Goal: Information Seeking & Learning: Learn about a topic

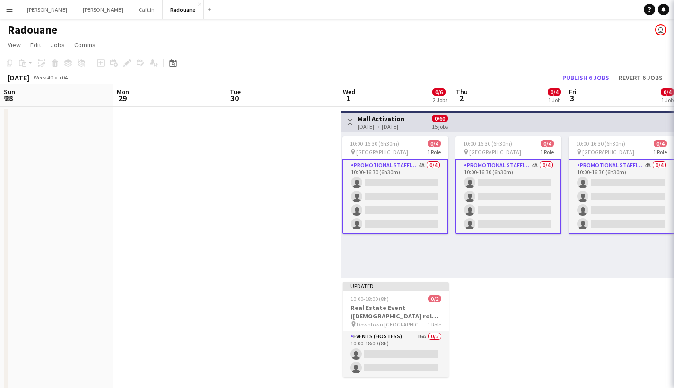
scroll to position [0, 281]
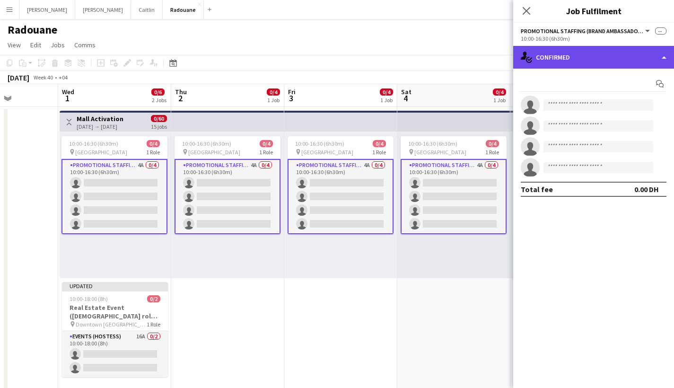
click at [576, 55] on div "single-neutral-actions-check-2 Confirmed" at bounding box center [593, 57] width 161 height 23
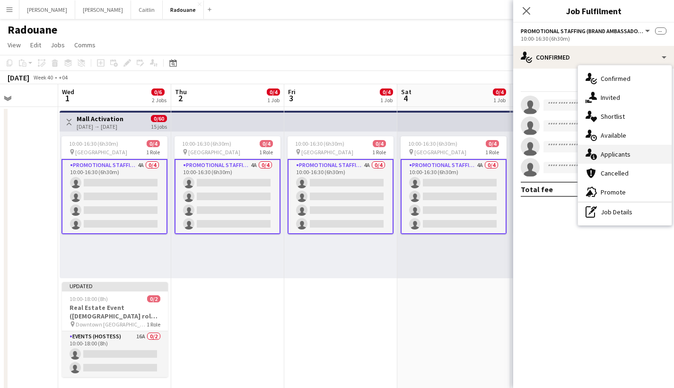
click at [606, 158] on span "Applicants" at bounding box center [616, 154] width 30 height 9
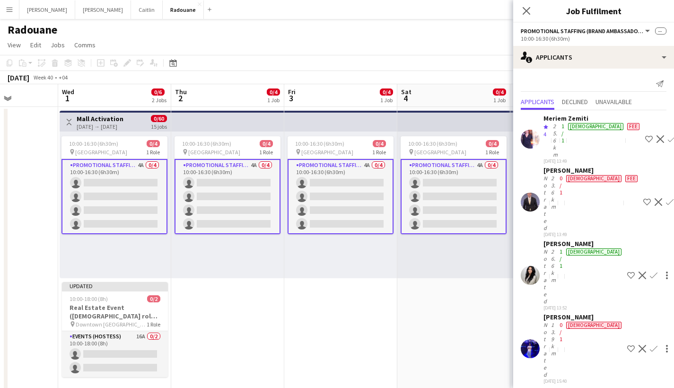
click at [547, 321] on div "Not rated" at bounding box center [547, 349] width 6 height 57
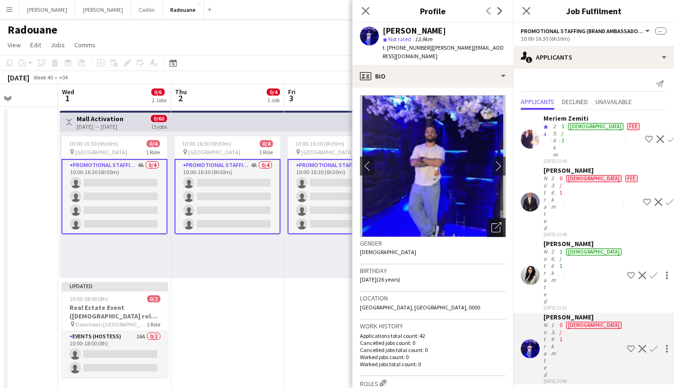
click at [494, 226] on div "Open photos pop-in" at bounding box center [496, 227] width 19 height 19
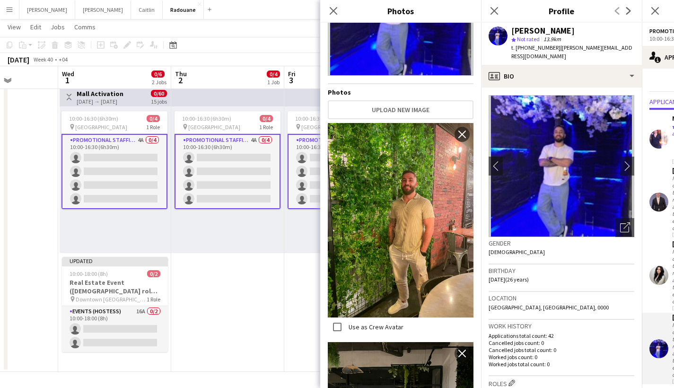
scroll to position [0, 0]
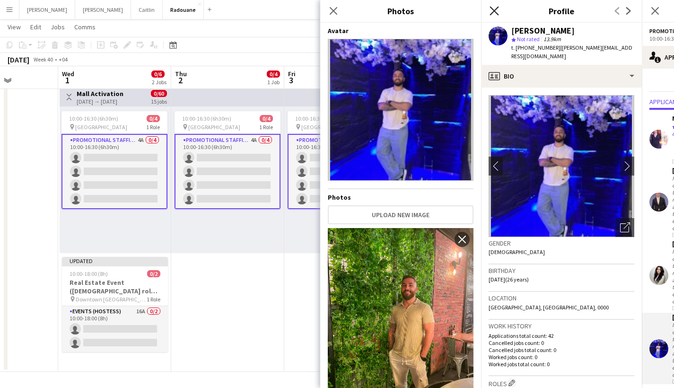
click at [491, 11] on icon "Close pop-in" at bounding box center [494, 10] width 9 height 9
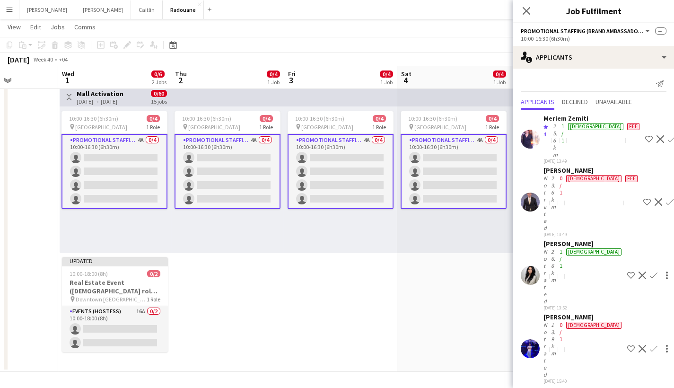
click at [534, 8] on div "Close pop-in" at bounding box center [526, 11] width 26 height 22
drag, startPoint x: 527, startPoint y: 9, endPoint x: 448, endPoint y: 10, distance: 79.0
click at [527, 9] on icon "Close pop-in" at bounding box center [527, 11] width 8 height 8
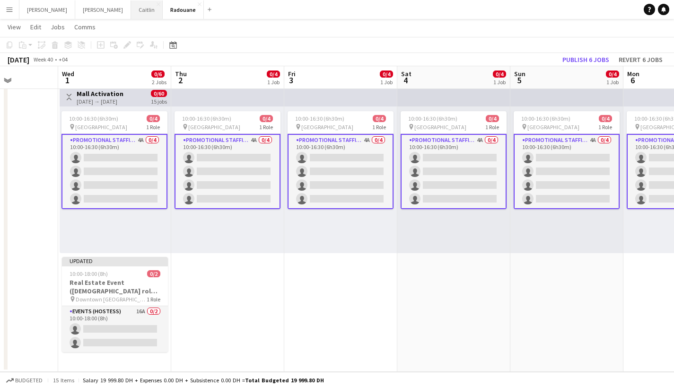
click at [131, 12] on button "[PERSON_NAME]" at bounding box center [147, 9] width 32 height 18
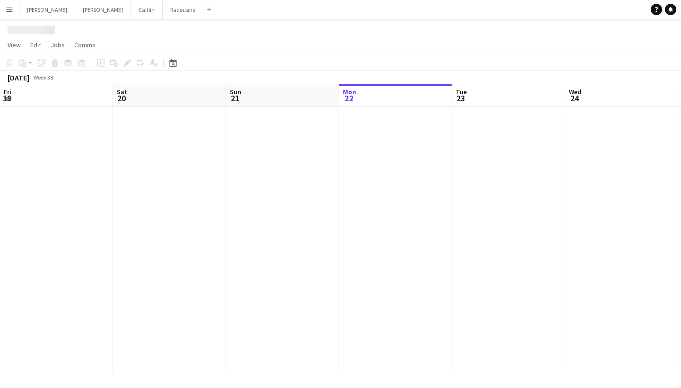
scroll to position [0, 226]
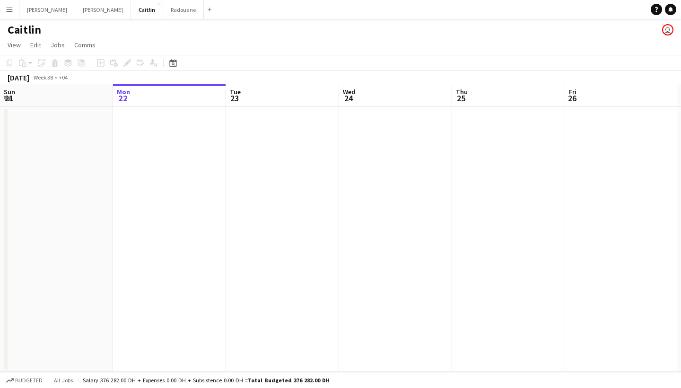
click at [155, 21] on div "Caitlin user" at bounding box center [340, 28] width 681 height 18
click at [163, 17] on button "Radouane Close" at bounding box center [183, 9] width 41 height 18
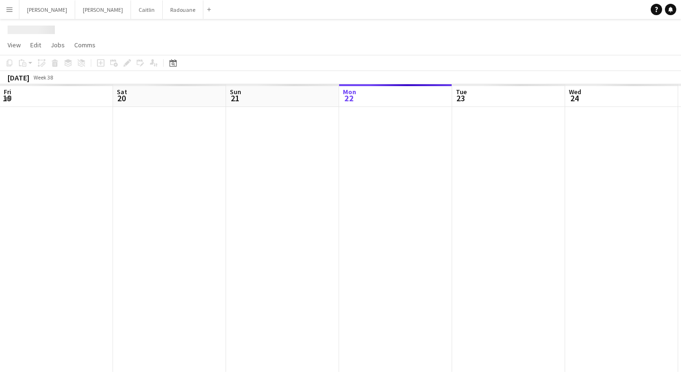
scroll to position [0, 226]
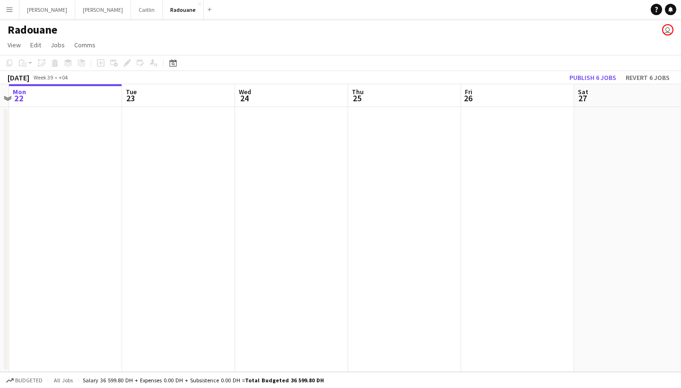
drag, startPoint x: 430, startPoint y: 119, endPoint x: 149, endPoint y: 181, distance: 287.8
click at [149, 181] on app-calendar-viewport "Fri 19 Sat 20 Sun 21 Mon 22 Tue 23 Wed 24 Thu 25 Fri 26 Sat 27 Sun 28 Mon 29" at bounding box center [340, 228] width 681 height 288
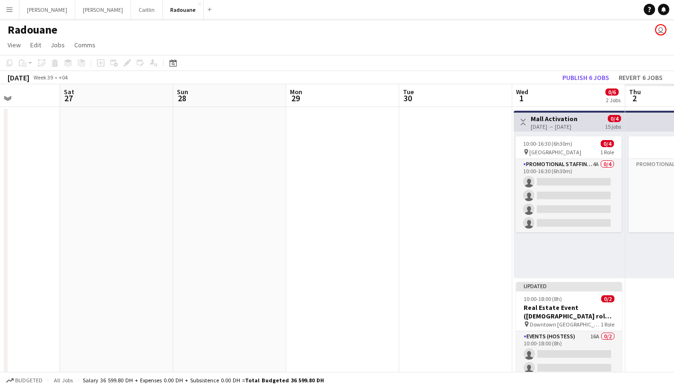
drag, startPoint x: 571, startPoint y: 173, endPoint x: 143, endPoint y: 188, distance: 427.9
click at [189, 202] on app-calendar-viewport "Wed 24 Thu 25 Fri 26 Sat 27 Sun 28 Mon 29 Tue 30 Wed 1 0/6 2 Jobs Thu 2 Fri 3 S…" at bounding box center [337, 240] width 674 height 313
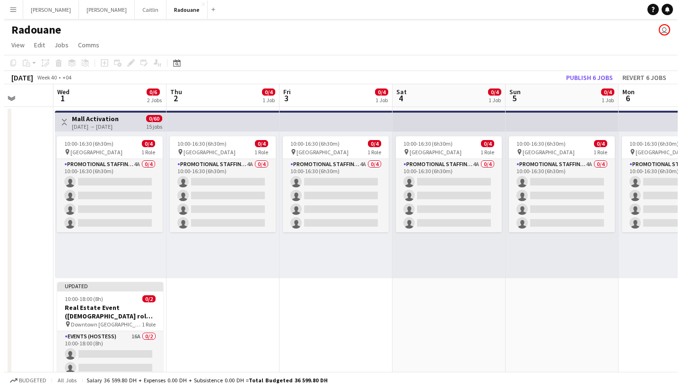
scroll to position [0, 299]
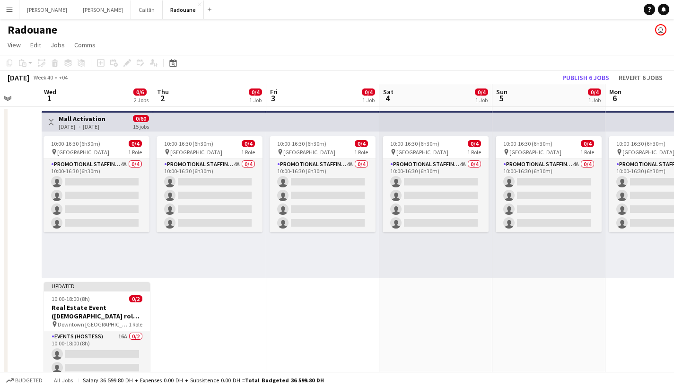
drag, startPoint x: 527, startPoint y: 175, endPoint x: 108, endPoint y: 149, distance: 419.5
click at [108, 149] on app-calendar-viewport "Sun 28 Mon 29 Tue 30 Wed 1 0/6 2 Jobs Thu 2 0/4 1 Job Fri 3 0/4 1 Job Sat 4 0/4…" at bounding box center [337, 240] width 674 height 313
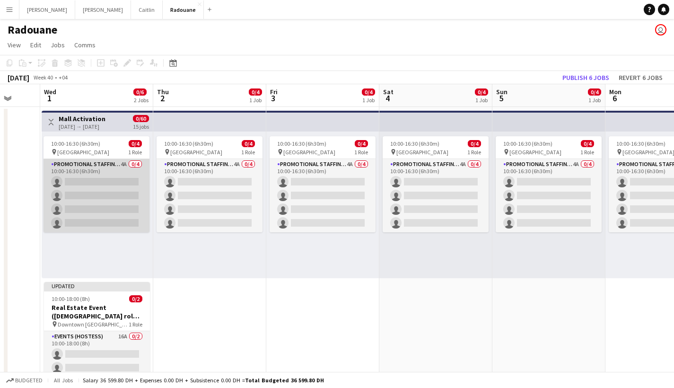
click at [96, 186] on app-card-role "Promotional Staffing (Brand Ambassadors) 4A 0/4 10:00-16:30 (6h30m) single-neut…" at bounding box center [97, 195] width 106 height 73
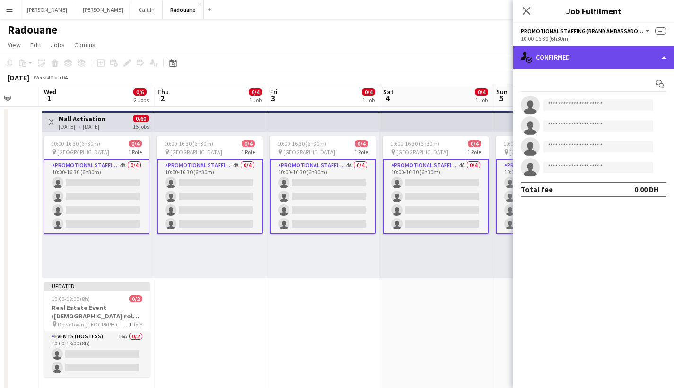
click at [588, 61] on div "single-neutral-actions-check-2 Confirmed" at bounding box center [593, 57] width 161 height 23
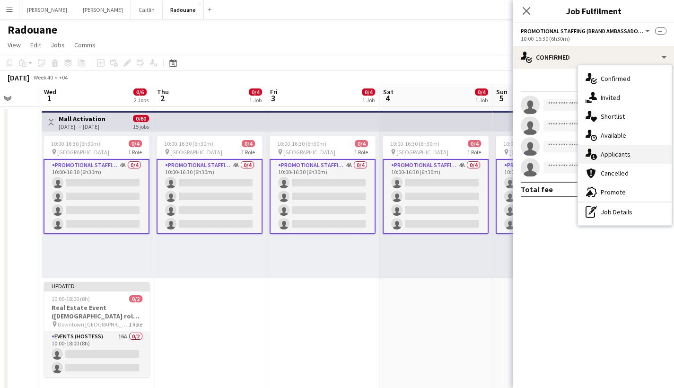
click at [622, 149] on div "single-neutral-actions-information Applicants" at bounding box center [625, 154] width 94 height 19
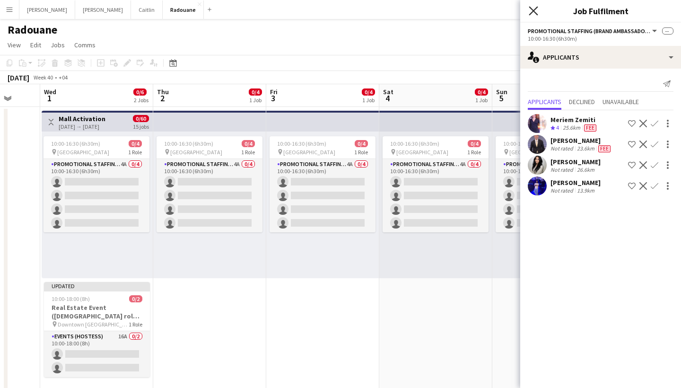
click at [532, 10] on icon "Close pop-in" at bounding box center [533, 10] width 9 height 9
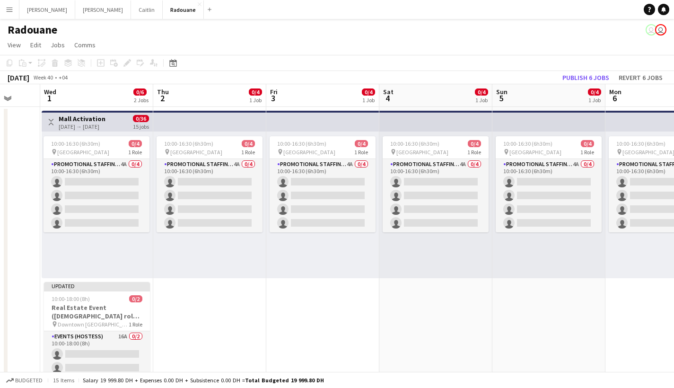
click at [10, 6] on app-icon "Menu" at bounding box center [10, 10] width 8 height 8
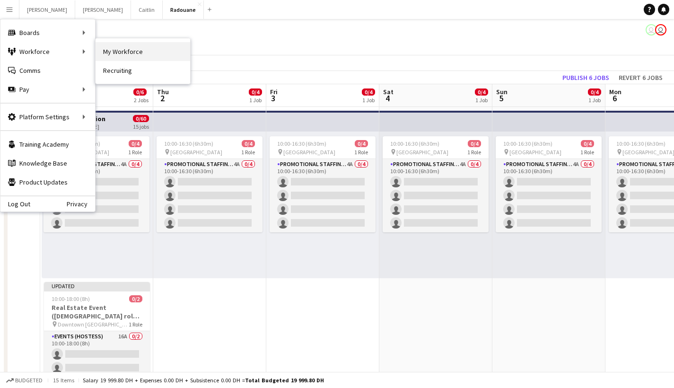
click at [148, 54] on link "My Workforce" at bounding box center [143, 51] width 95 height 19
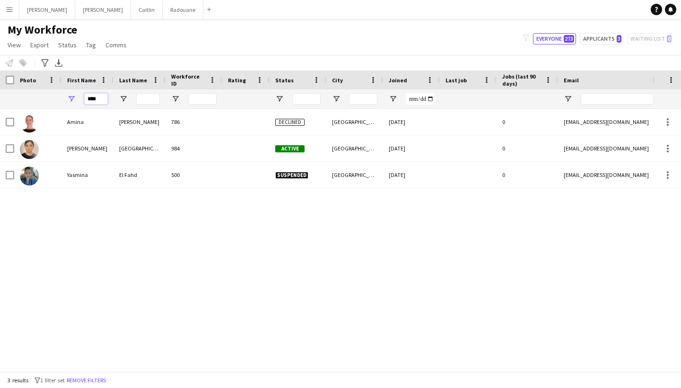
click at [99, 101] on input "****" at bounding box center [96, 98] width 24 height 11
click at [100, 101] on input "****" at bounding box center [96, 98] width 24 height 11
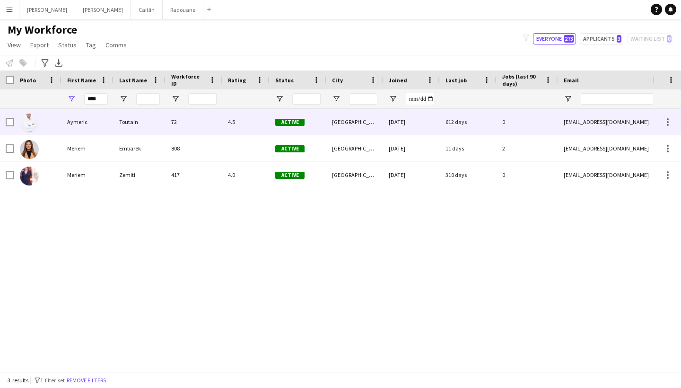
drag, startPoint x: 99, startPoint y: 114, endPoint x: 89, endPoint y: 143, distance: 30.1
click at [89, 143] on div "Meriem" at bounding box center [87, 148] width 52 height 26
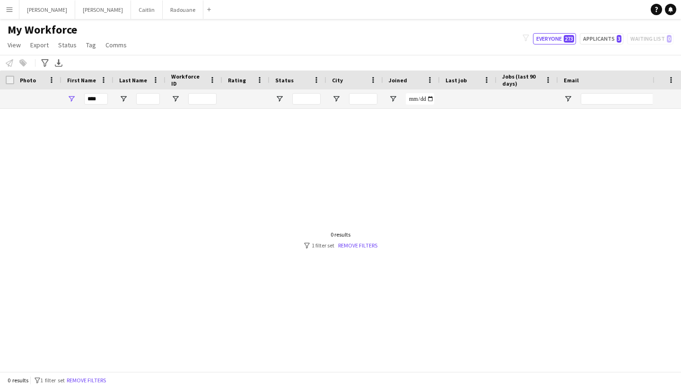
click at [108, 98] on div "****" at bounding box center [87, 98] width 52 height 19
click at [102, 98] on input "****" at bounding box center [96, 98] width 24 height 11
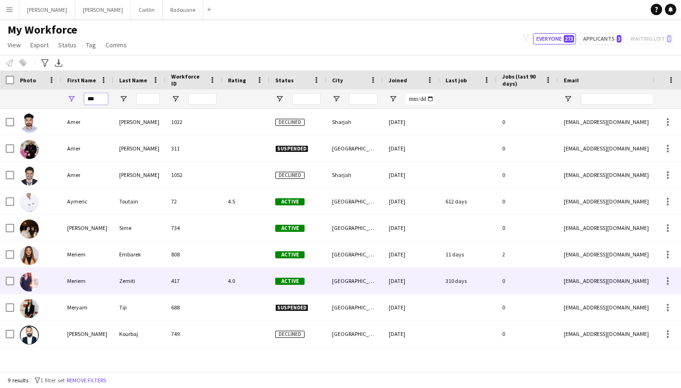
type input "***"
click at [108, 282] on div "Meriem" at bounding box center [87, 281] width 52 height 26
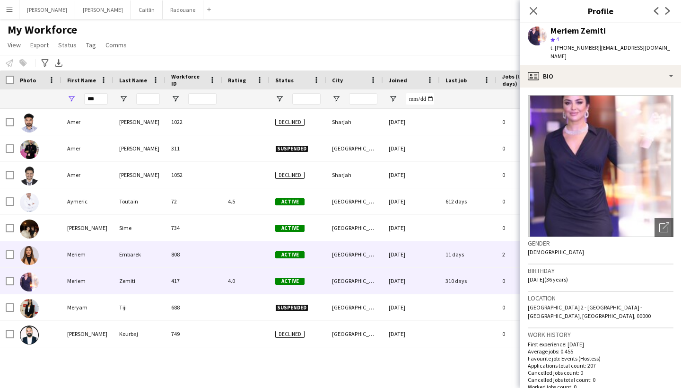
click at [105, 255] on div "Meriem" at bounding box center [87, 254] width 52 height 26
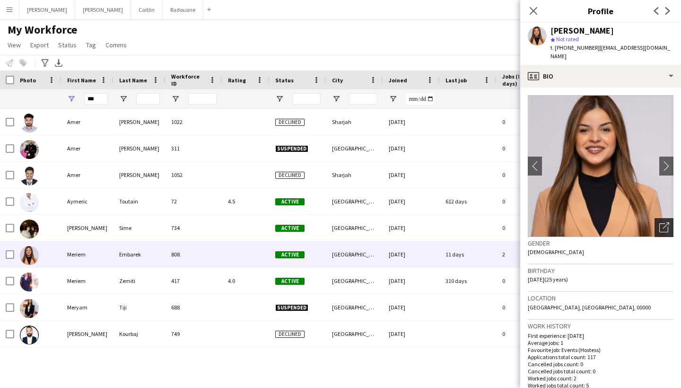
click at [659, 222] on icon "Open photos pop-in" at bounding box center [664, 227] width 10 height 10
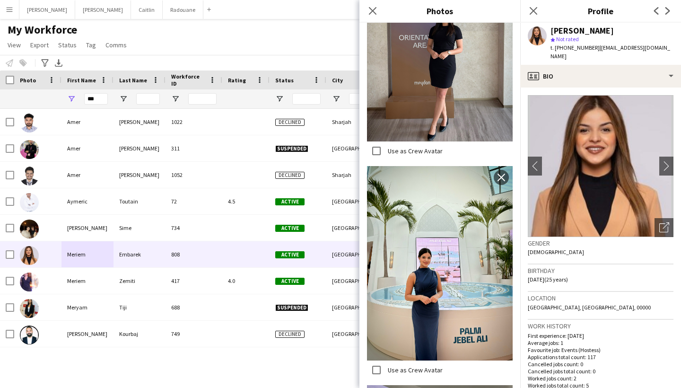
scroll to position [1483, 0]
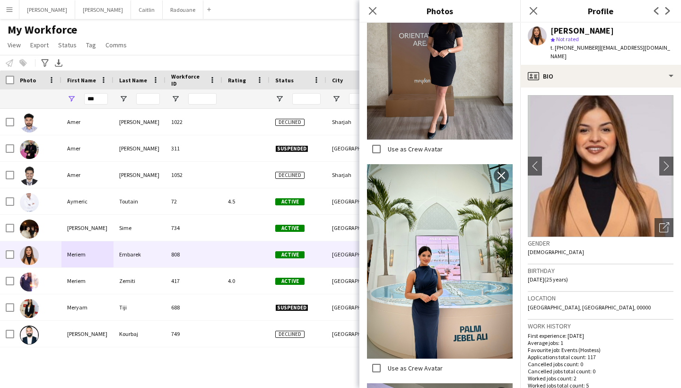
click at [526, 18] on div "Close pop-in" at bounding box center [533, 11] width 26 height 22
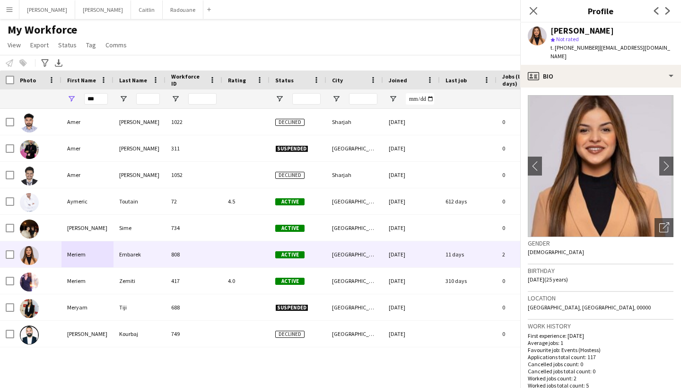
click at [528, 17] on div "Close pop-in" at bounding box center [533, 11] width 26 height 22
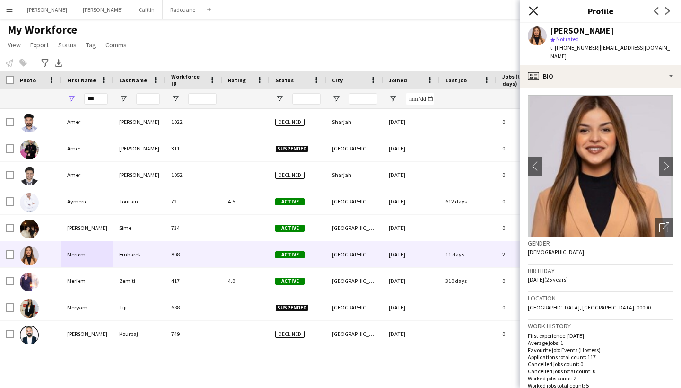
click at [530, 13] on icon "Close pop-in" at bounding box center [533, 10] width 9 height 9
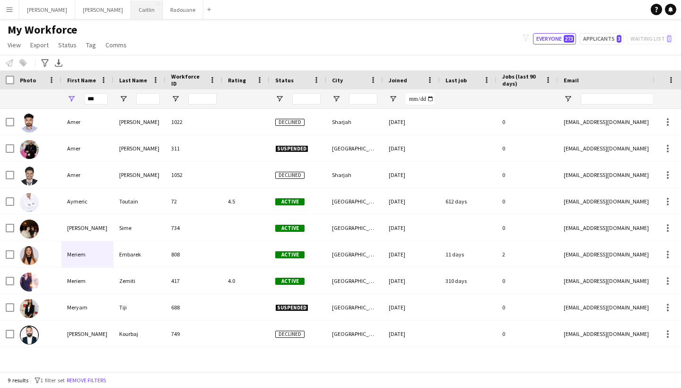
click at [131, 8] on button "[PERSON_NAME]" at bounding box center [147, 9] width 32 height 18
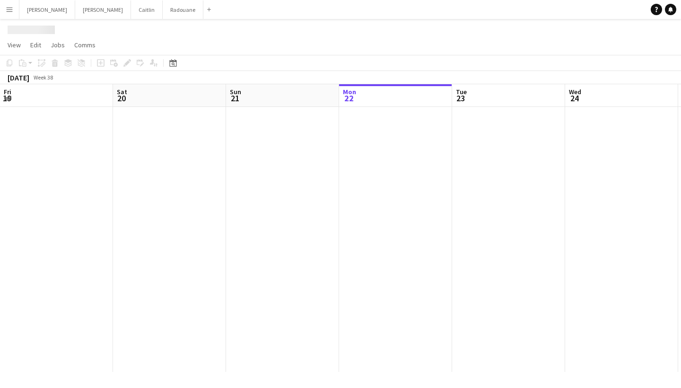
scroll to position [0, 226]
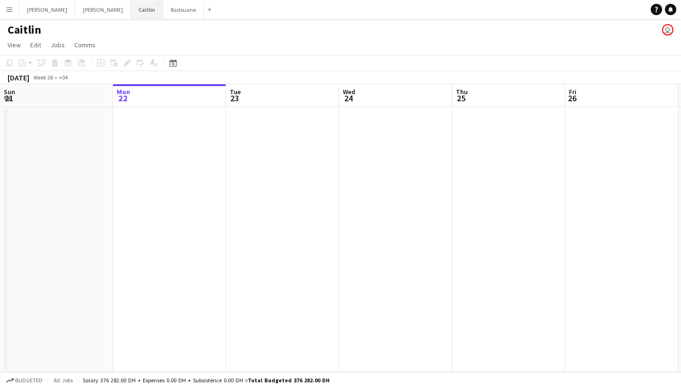
click at [131, 16] on button "[PERSON_NAME]" at bounding box center [147, 9] width 32 height 18
click at [12, 10] on app-icon "Menu" at bounding box center [10, 10] width 8 height 8
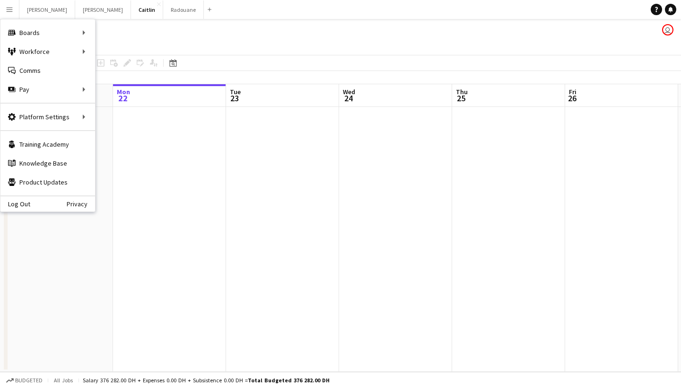
click at [141, 57] on app-toolbar "Copy Paste Paste Command V Paste with crew Command Shift V Paste linked Job [GE…" at bounding box center [340, 63] width 681 height 16
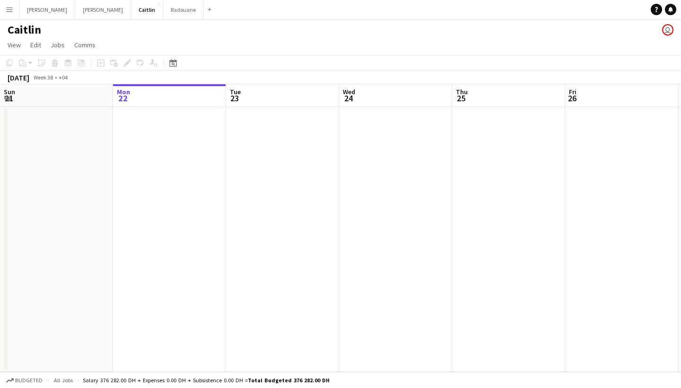
click at [14, 9] on button "Menu" at bounding box center [9, 9] width 19 height 19
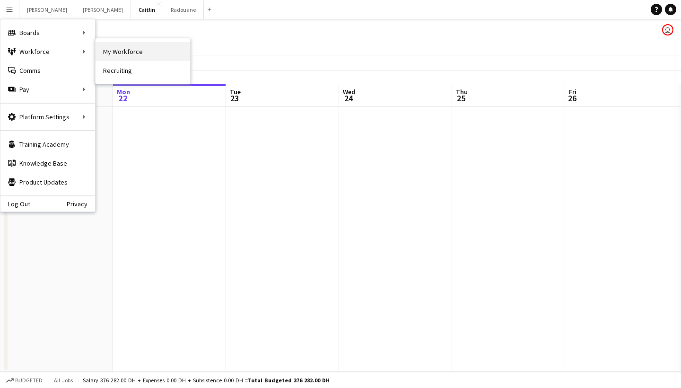
click at [120, 44] on link "My Workforce" at bounding box center [143, 51] width 95 height 19
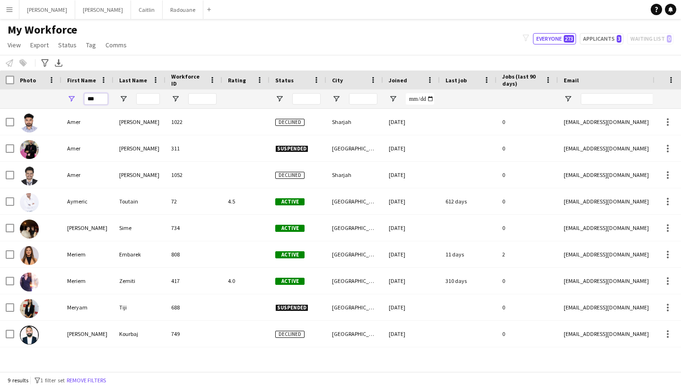
click at [95, 101] on input "***" at bounding box center [96, 98] width 24 height 11
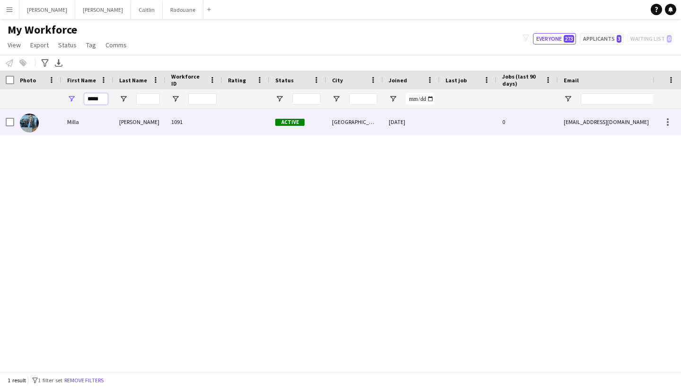
type input "*****"
click at [113, 118] on div "Milla" at bounding box center [87, 122] width 52 height 26
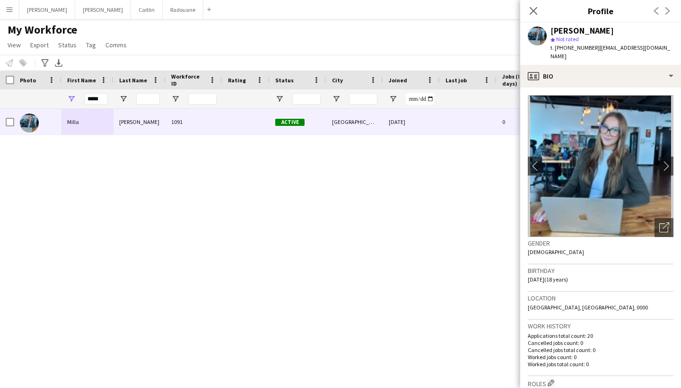
click at [662, 234] on app-crew-profile-bio "chevron-left chevron-right Open photos pop-in Gender [DEMOGRAPHIC_DATA] Birthda…" at bounding box center [600, 238] width 161 height 300
click at [661, 223] on icon at bounding box center [663, 227] width 9 height 9
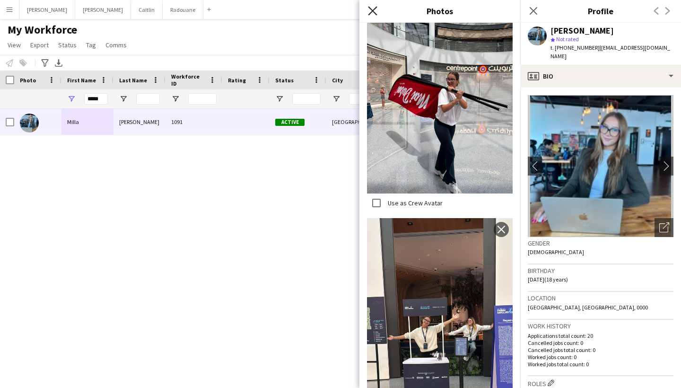
click at [372, 15] on icon "Close pop-in" at bounding box center [372, 10] width 9 height 9
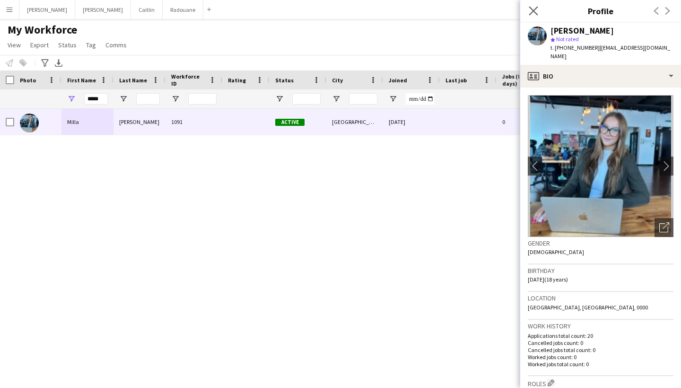
click at [528, 13] on app-icon "Close pop-in" at bounding box center [534, 11] width 14 height 14
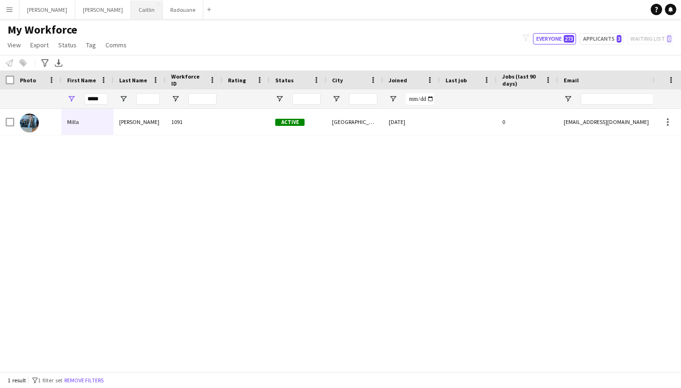
click at [131, 13] on button "[PERSON_NAME]" at bounding box center [147, 9] width 32 height 18
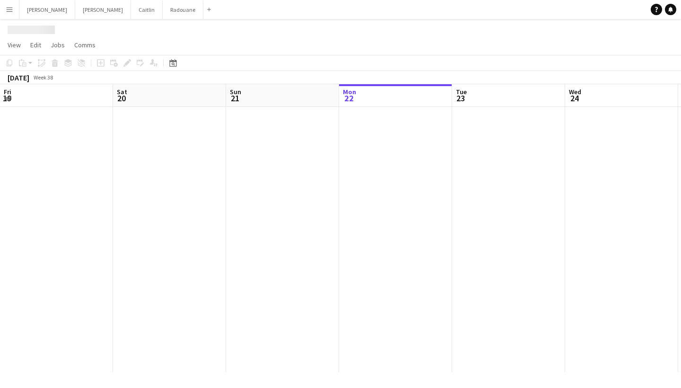
scroll to position [0, 226]
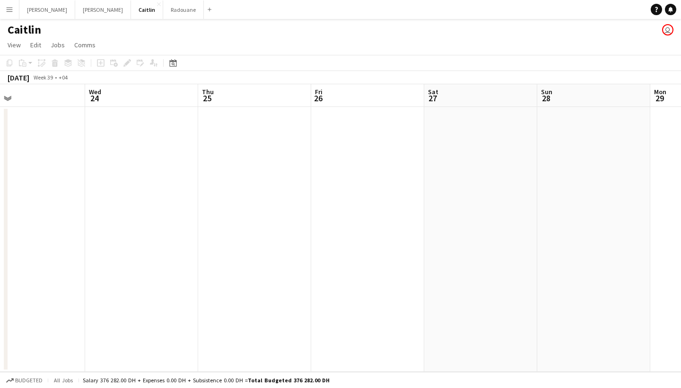
drag, startPoint x: 422, startPoint y: 203, endPoint x: 72, endPoint y: 147, distance: 354.1
click at [82, 153] on app-calendar-viewport "Sat 20 0/2 1 Job Sun 21 Mon 22 Tue 23 Wed 24 Thu 25 Fri 26 Sat 27 Sun 28 Mon 29…" at bounding box center [340, 228] width 681 height 288
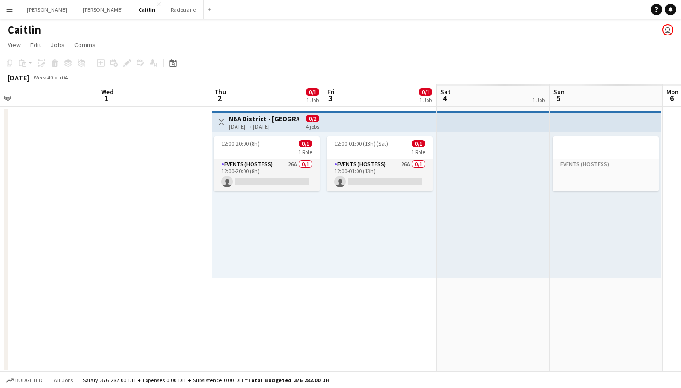
scroll to position [0, 295]
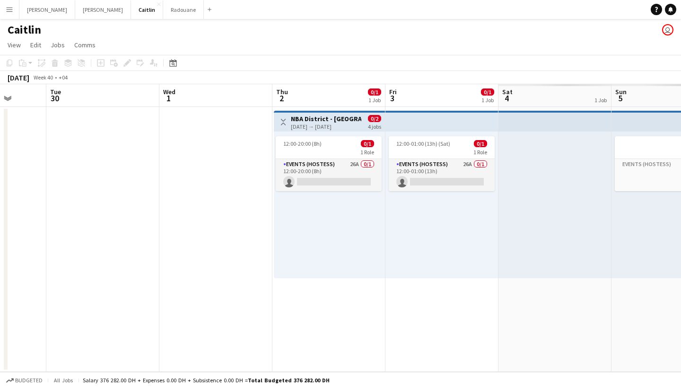
drag, startPoint x: 596, startPoint y: 245, endPoint x: 83, endPoint y: 136, distance: 523.9
click at [51, 132] on app-calendar-viewport "Sat 27 Sun 28 Mon 29 Tue 30 Wed 1 Thu 2 0/1 1 Job Fri 3 0/1 1 Job Sat 4 1 Job S…" at bounding box center [340, 228] width 681 height 288
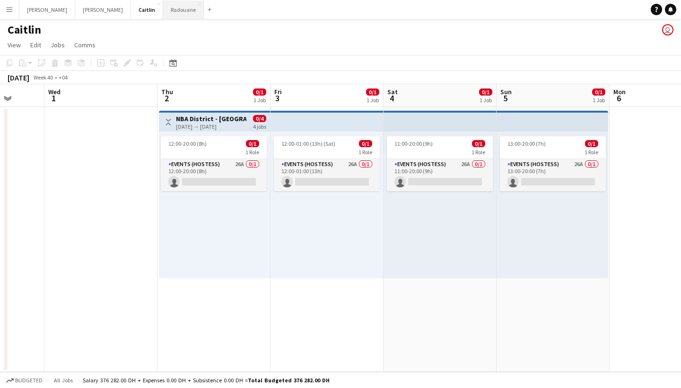
click at [163, 10] on button "Radouane Close" at bounding box center [183, 9] width 41 height 18
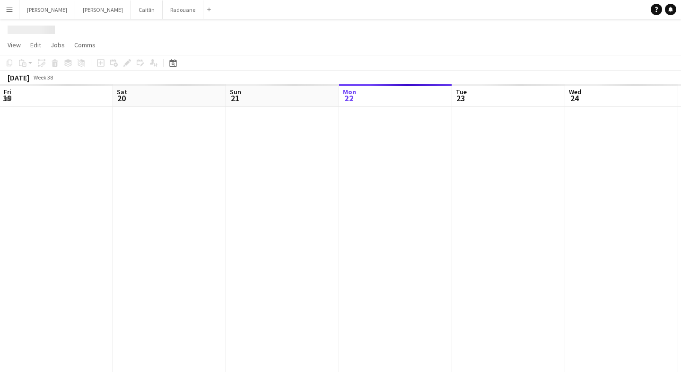
scroll to position [0, 226]
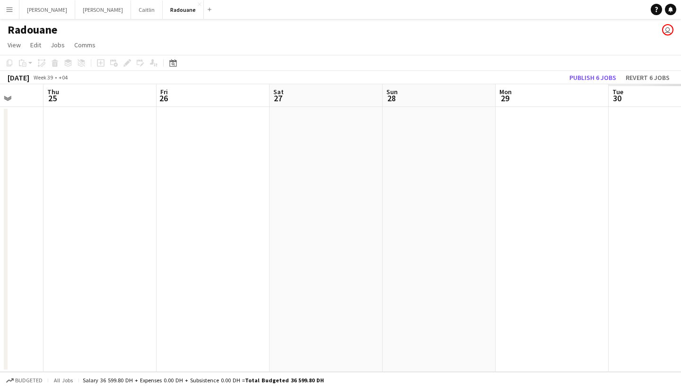
drag, startPoint x: 637, startPoint y: 143, endPoint x: 141, endPoint y: 93, distance: 497.8
click at [114, 92] on app-calendar-viewport "Mon 22 Tue 23 Wed 24 Thu 25 Fri 26 Sat 27 Sun 28 Mon 29 Tue 30 Wed 1 Thu 2" at bounding box center [340, 228] width 681 height 288
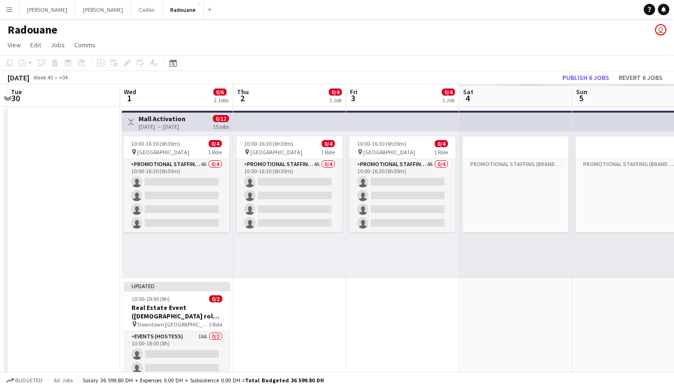
drag, startPoint x: 622, startPoint y: 126, endPoint x: 118, endPoint y: 88, distance: 505.2
click at [118, 88] on app-calendar-viewport "Sat 27 Sun 28 Mon 29 Tue 30 Wed 1 0/6 2 Jobs Thu 2 0/4 1 Job Fri 3 0/4 1 Job Sa…" at bounding box center [337, 240] width 674 height 313
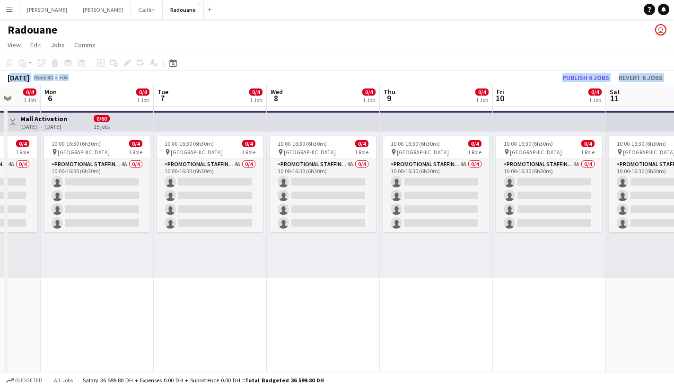
drag, startPoint x: 625, startPoint y: 159, endPoint x: 0, endPoint y: 69, distance: 631.4
click at [0, 69] on app-calendar "Copy Paste Paste Command V Paste with crew Command Shift V Paste linked Job [GE…" at bounding box center [337, 226] width 674 height 342
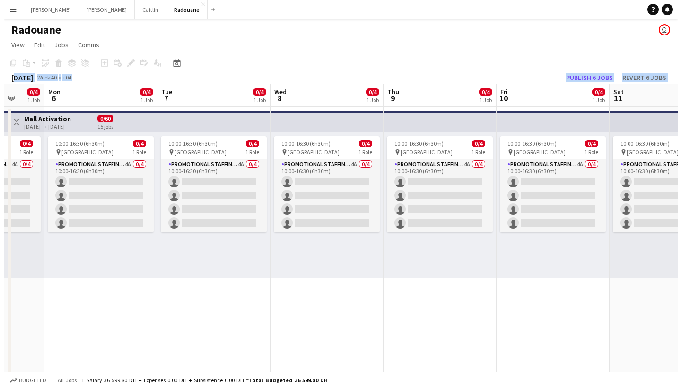
scroll to position [0, 280]
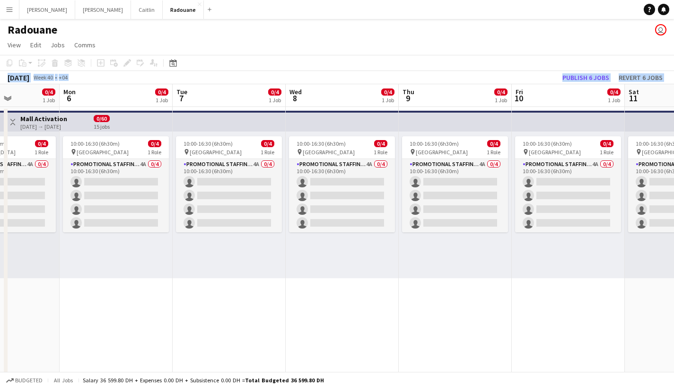
click at [10, 11] on app-icon "Menu" at bounding box center [10, 10] width 8 height 8
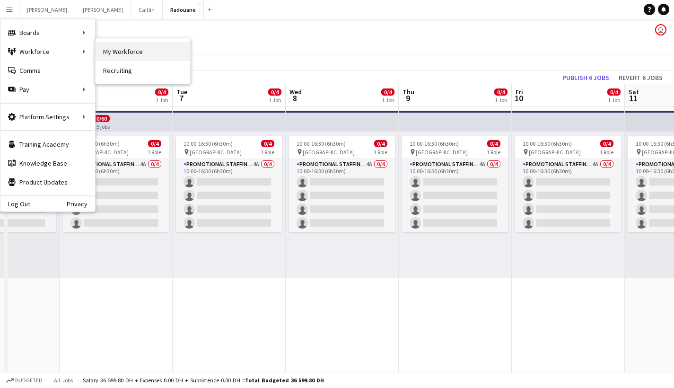
click at [104, 56] on link "My Workforce" at bounding box center [143, 51] width 95 height 19
